Goal: Transaction & Acquisition: Purchase product/service

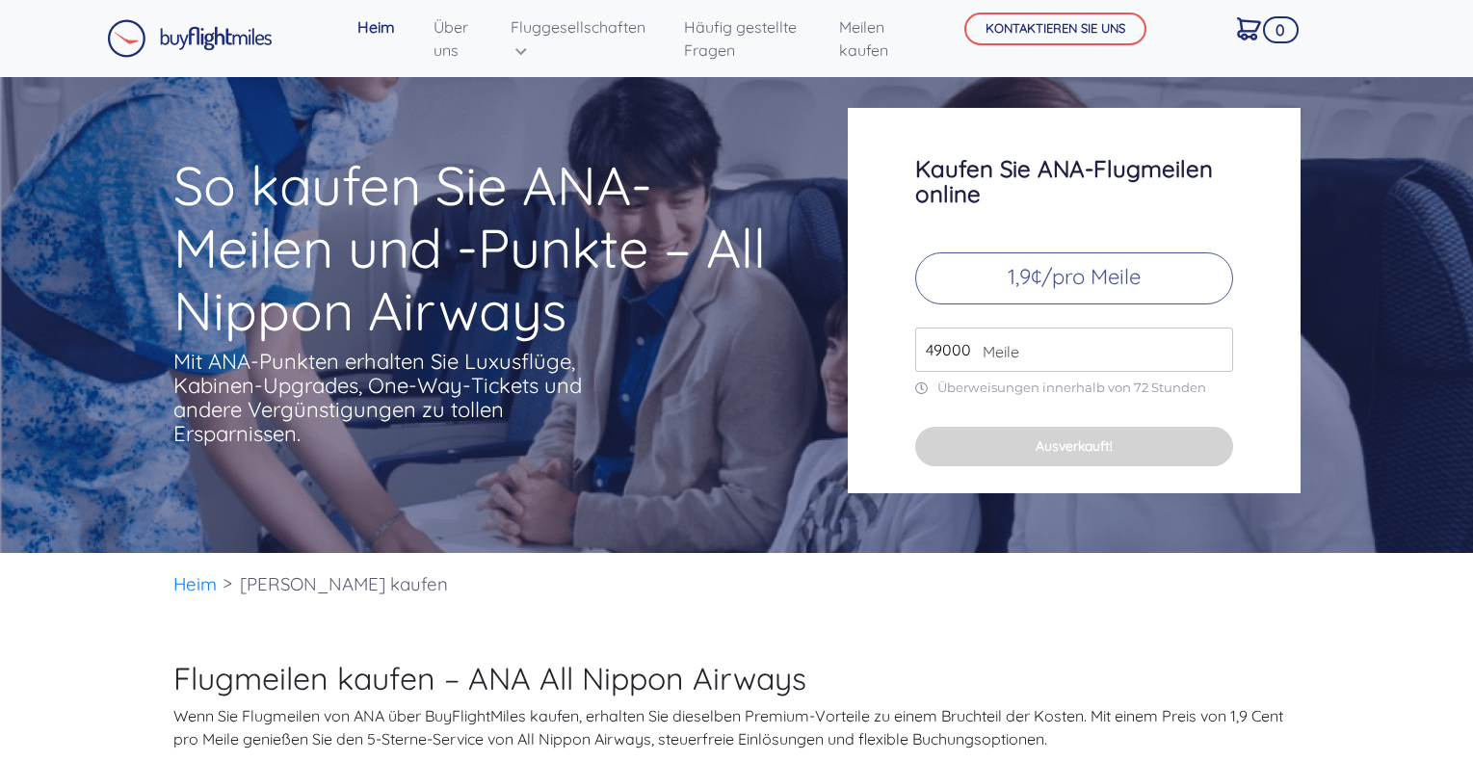
click at [960, 346] on input "49000" at bounding box center [1074, 350] width 318 height 44
drag, startPoint x: 970, startPoint y: 349, endPoint x: 849, endPoint y: 340, distance: 121.7
click at [853, 340] on div "Kaufen Sie ANA-Flugmeilen online 1,9¢/pro Meile 49000 [GEOGRAPHIC_DATA] Überwei…" at bounding box center [1074, 300] width 453 height 385
type input "40000"
click at [1074, 284] on font "1,9¢/pro Meile" at bounding box center [1074, 276] width 133 height 27
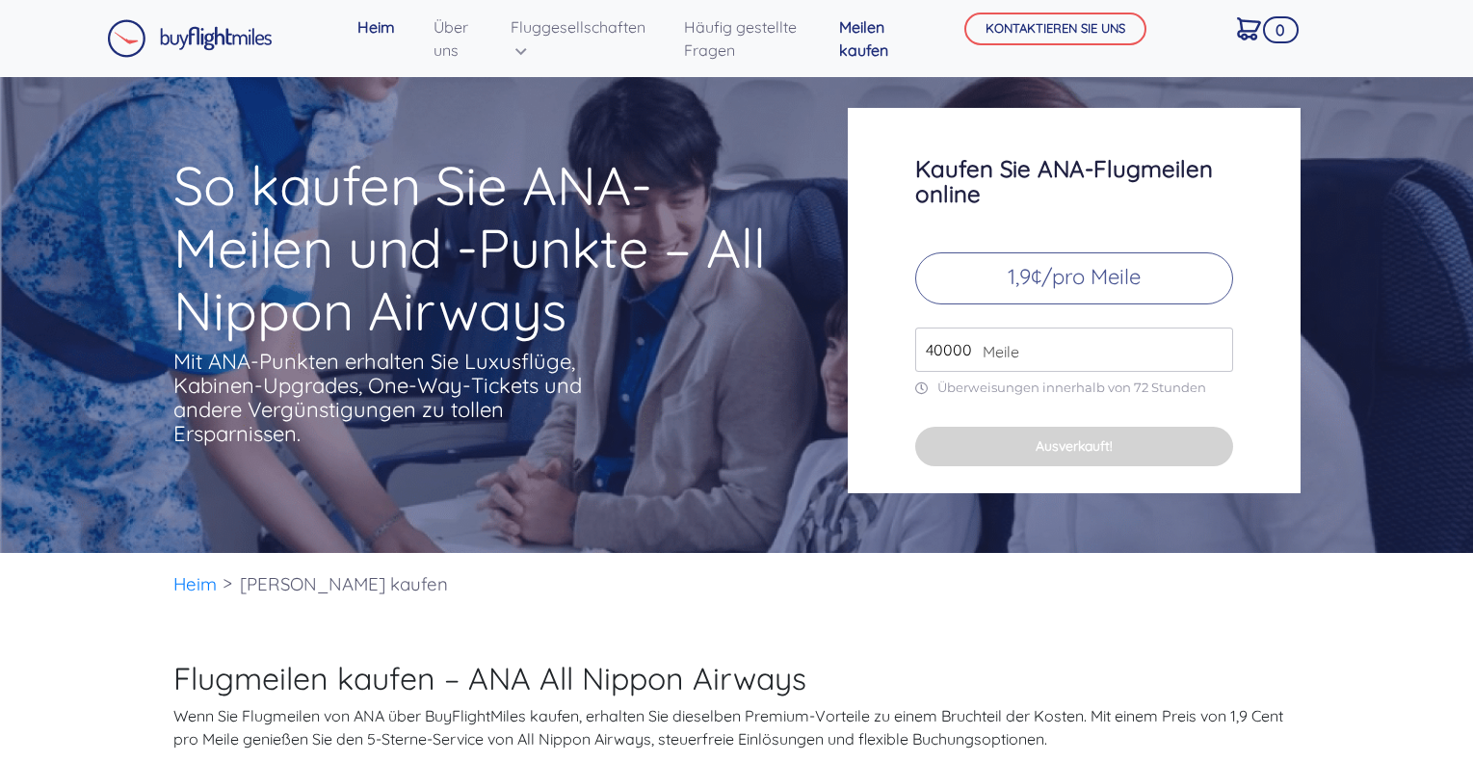
click at [885, 55] on font "Meilen kaufen" at bounding box center [863, 38] width 49 height 42
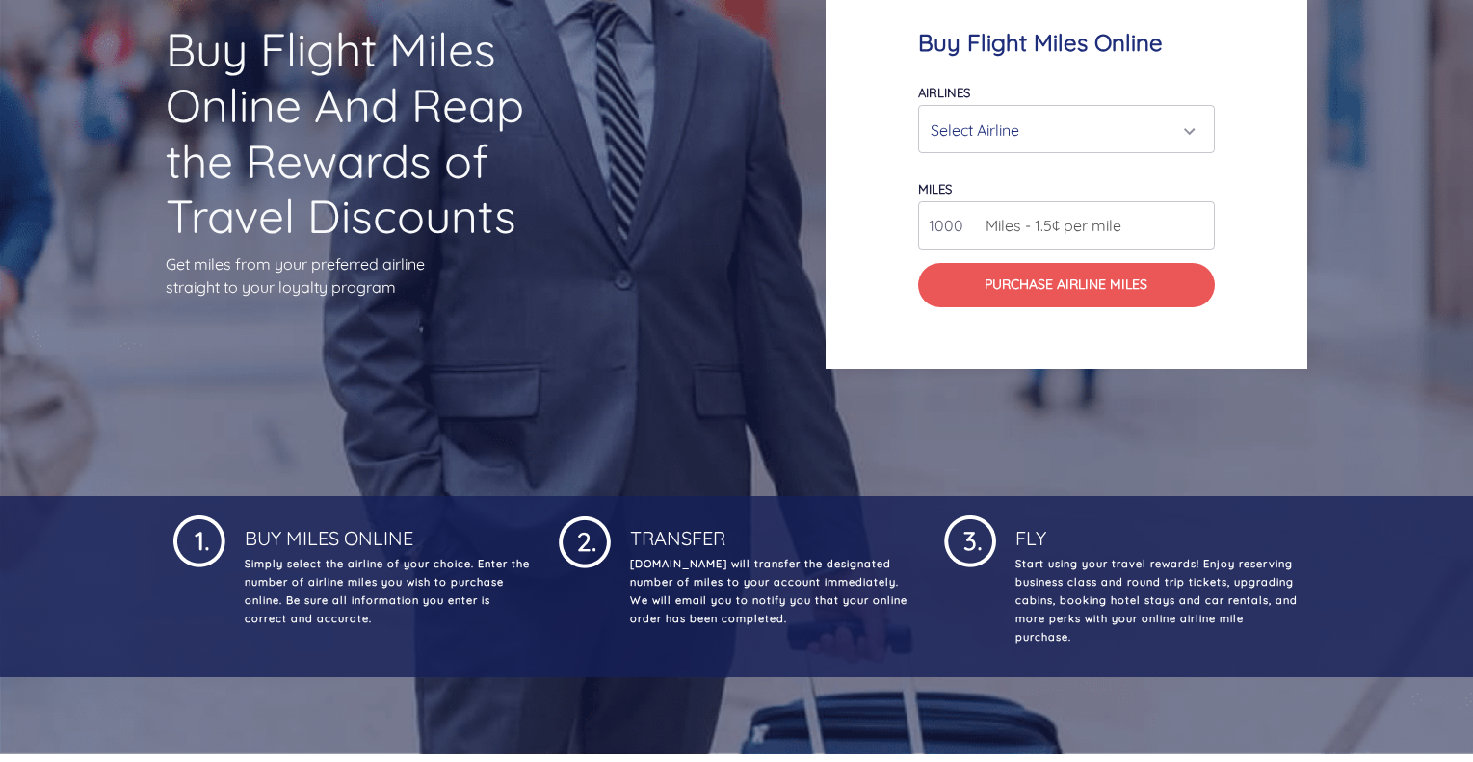
scroll to position [360, 0]
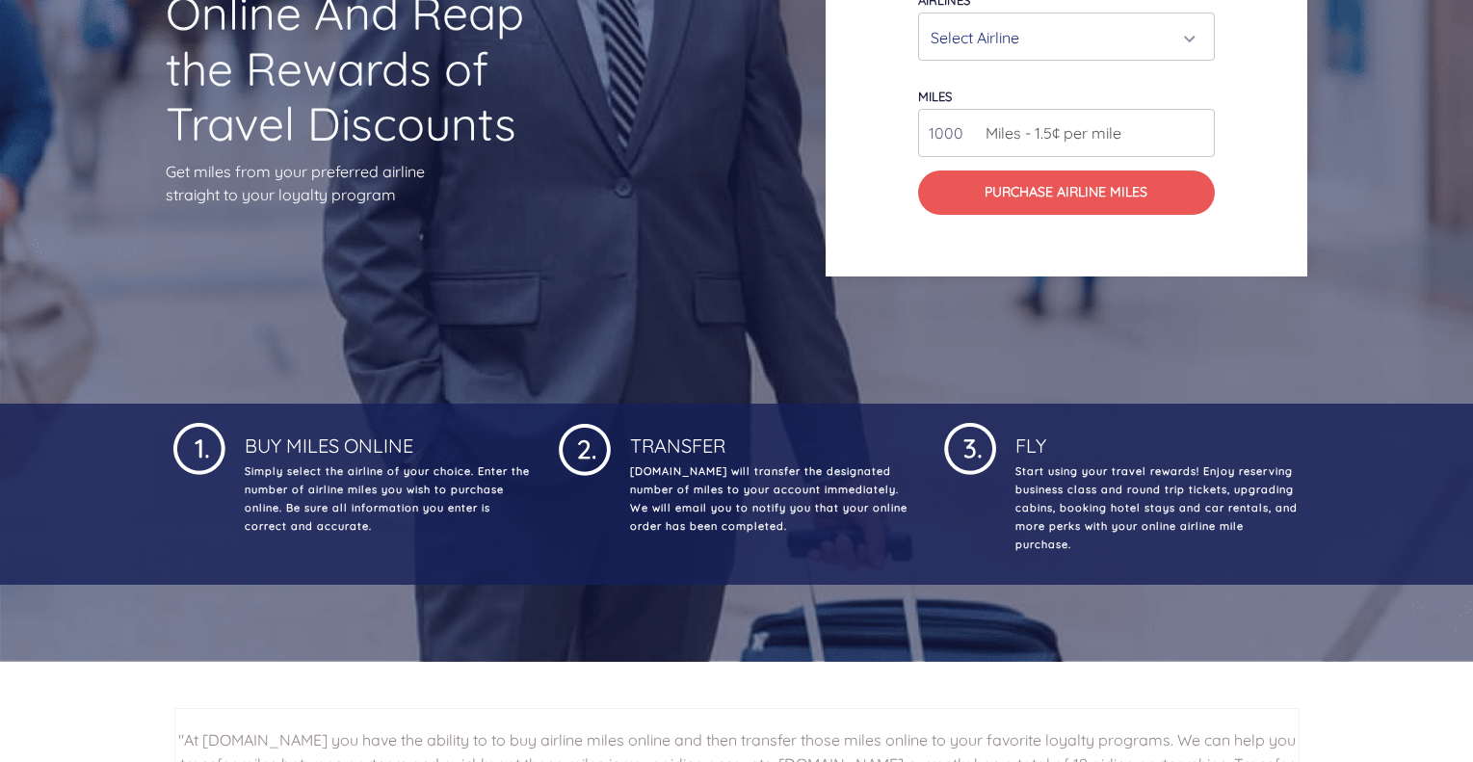
click at [1041, 52] on div "Select Airline" at bounding box center [1061, 37] width 260 height 37
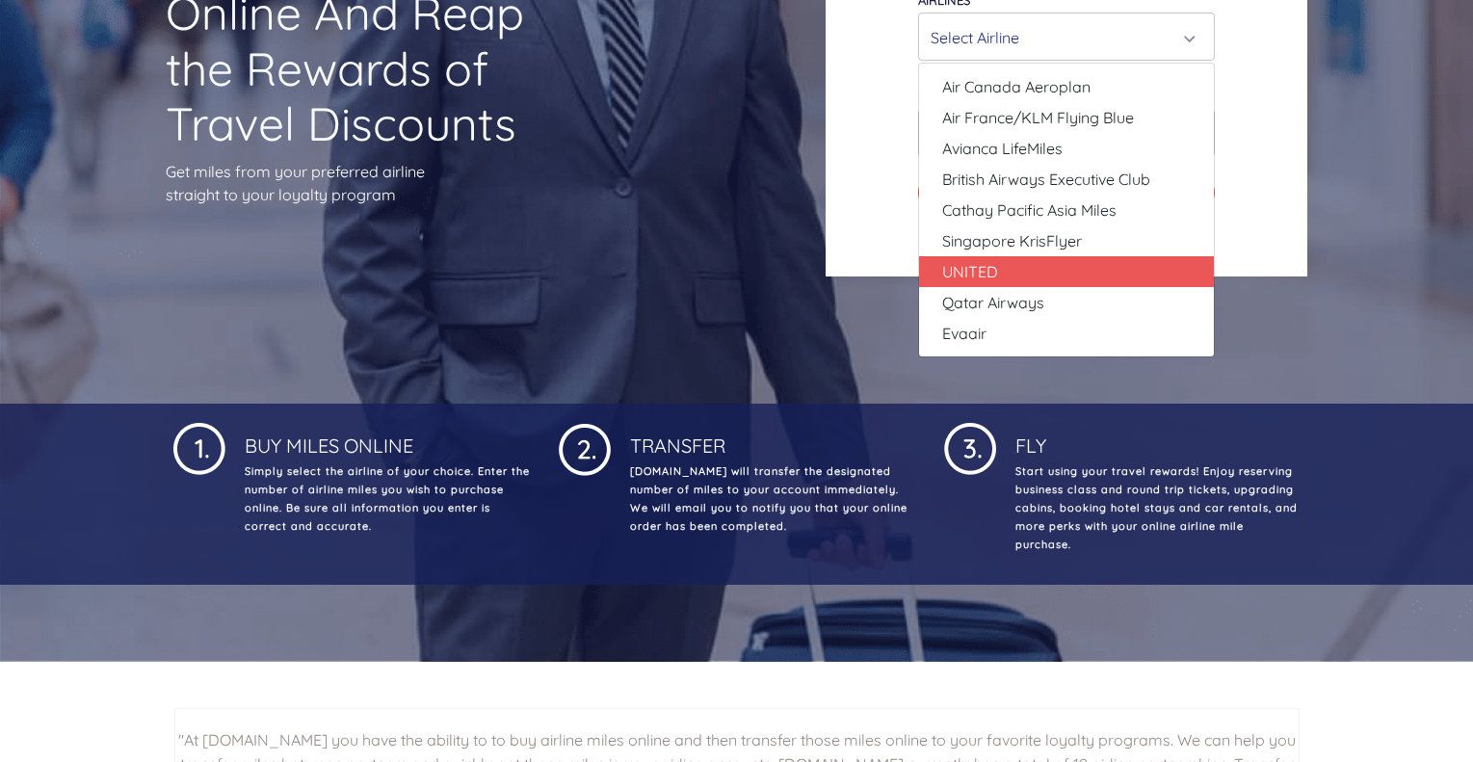
click at [1008, 276] on link "UNITED" at bounding box center [1066, 271] width 295 height 31
select select "UNITED"
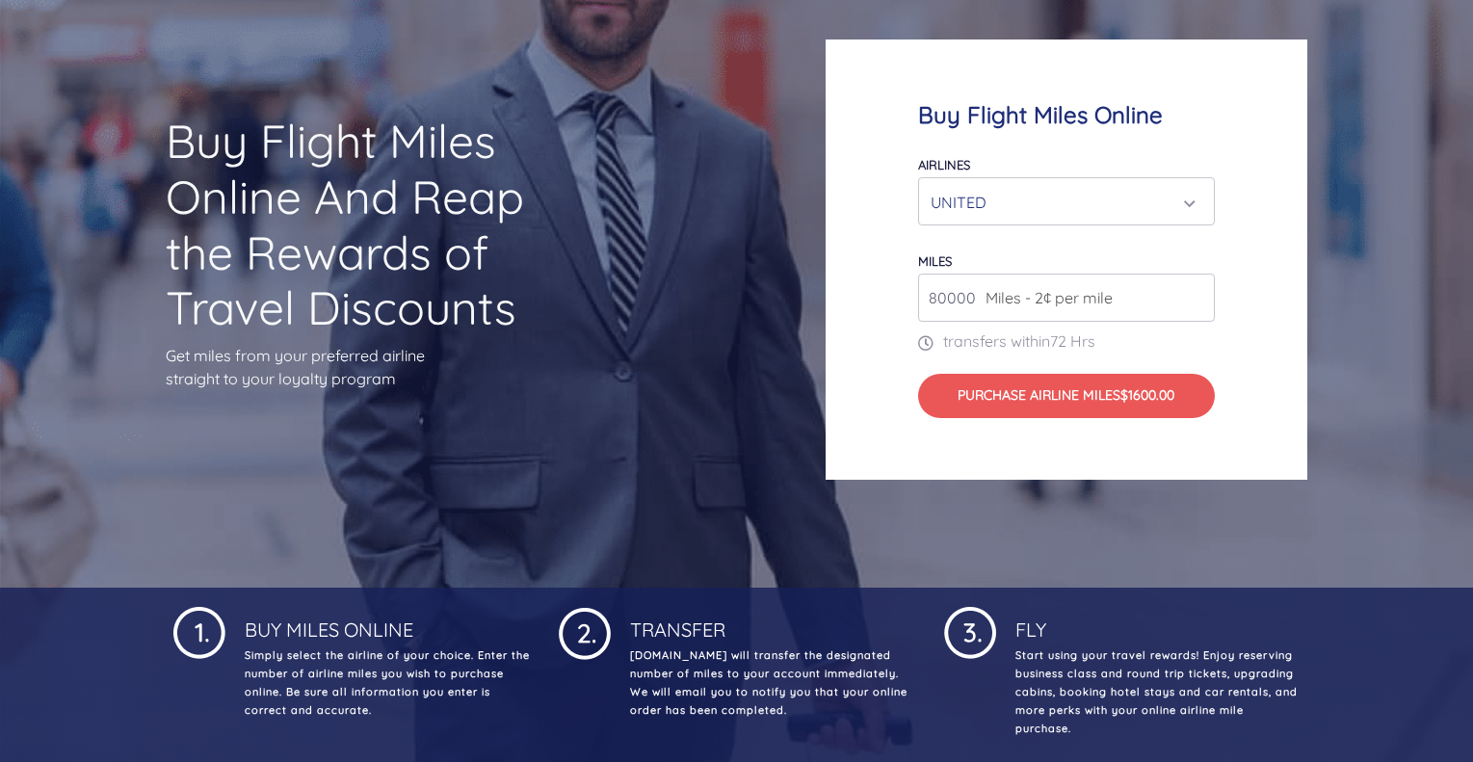
scroll to position [168, 0]
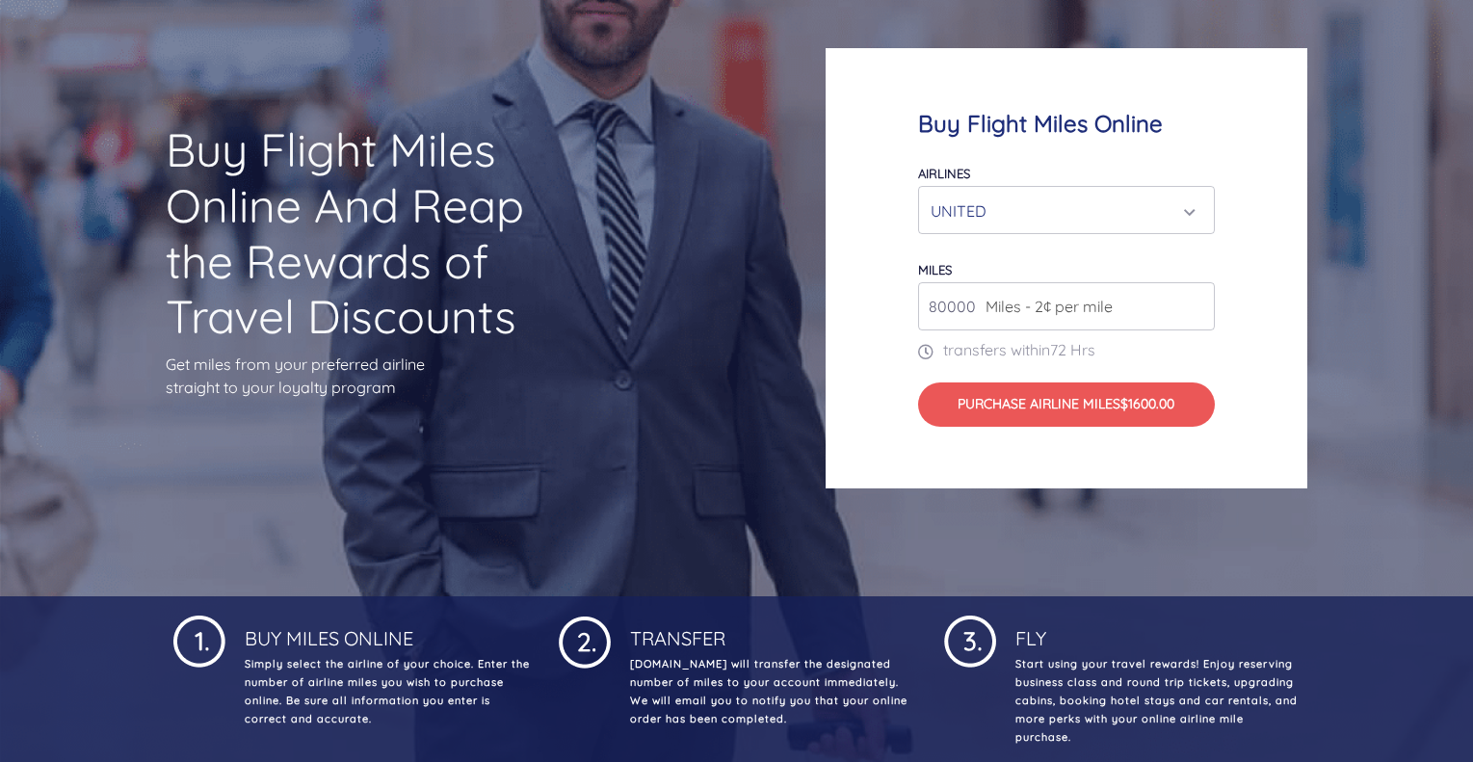
drag, startPoint x: 943, startPoint y: 306, endPoint x: 916, endPoint y: 301, distance: 27.6
click at [916, 301] on div "Buy Flight Miles Online Airlines Air Canada Aeroplan Air France/KLM Flying Blue…" at bounding box center [1067, 268] width 482 height 440
type input "20000"
click at [1023, 224] on div "UNITED" at bounding box center [1061, 211] width 260 height 37
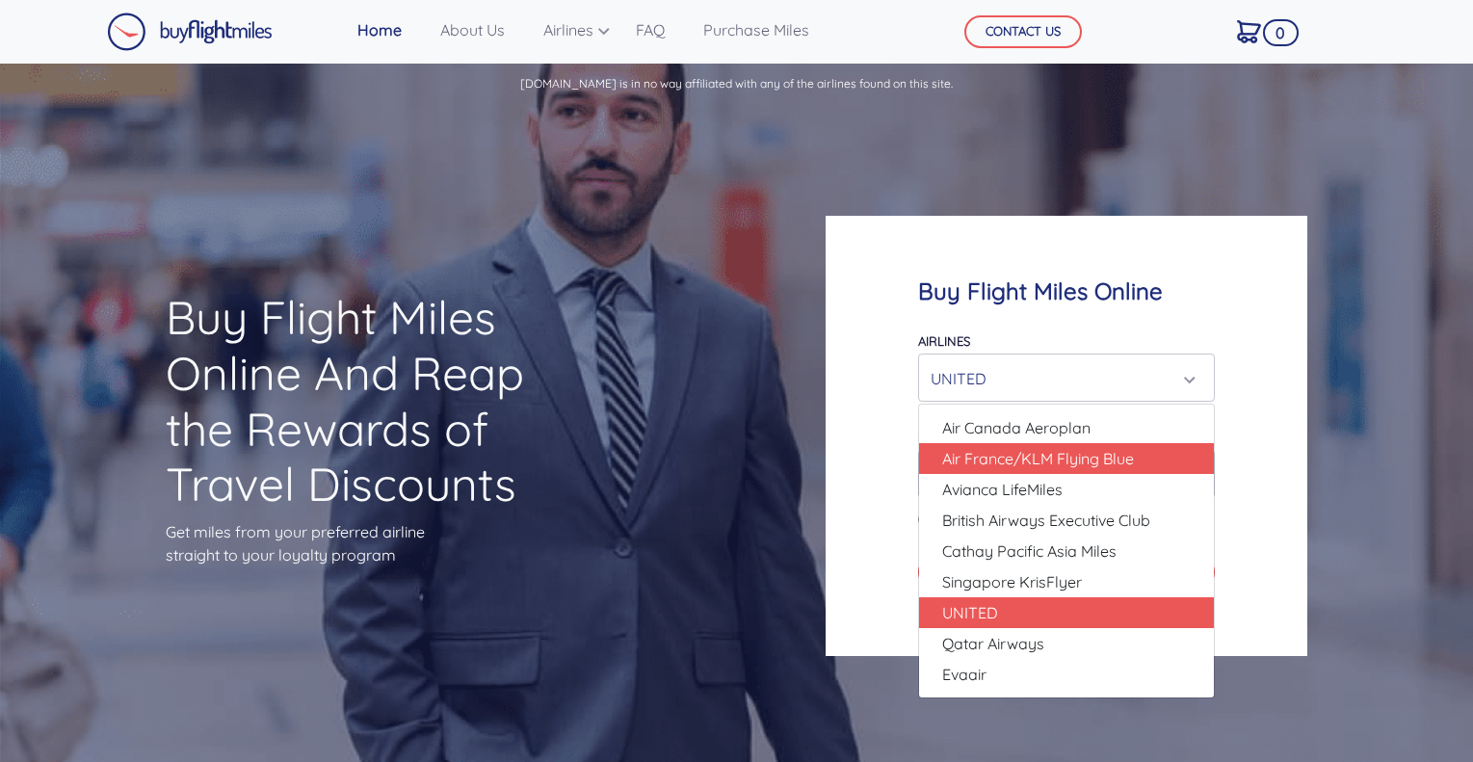
scroll to position [0, 0]
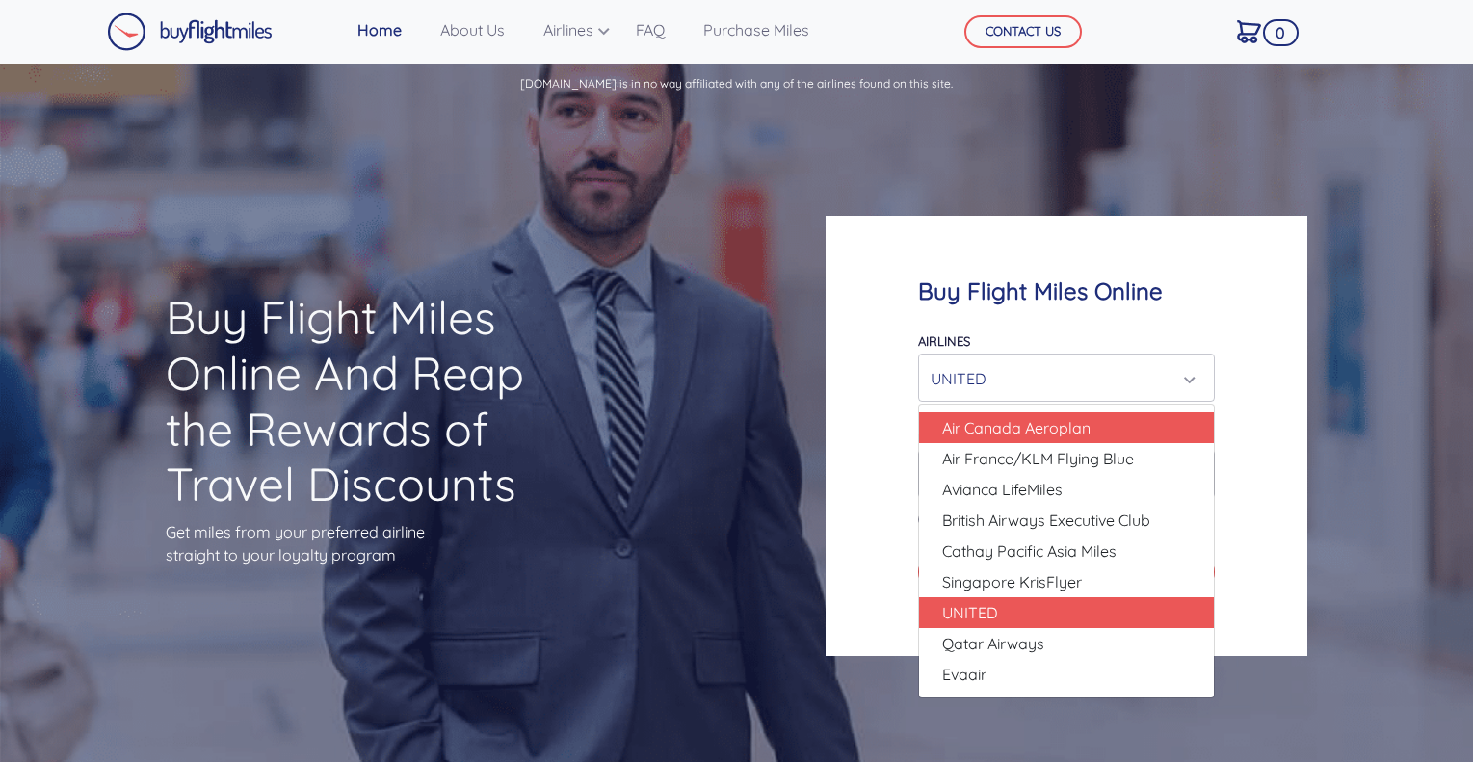
click at [1025, 431] on span "Air Canada Aeroplan" at bounding box center [1016, 427] width 148 height 23
select select "Air Canada Aeroplan"
type input "80000"
